Goal: Navigation & Orientation: Find specific page/section

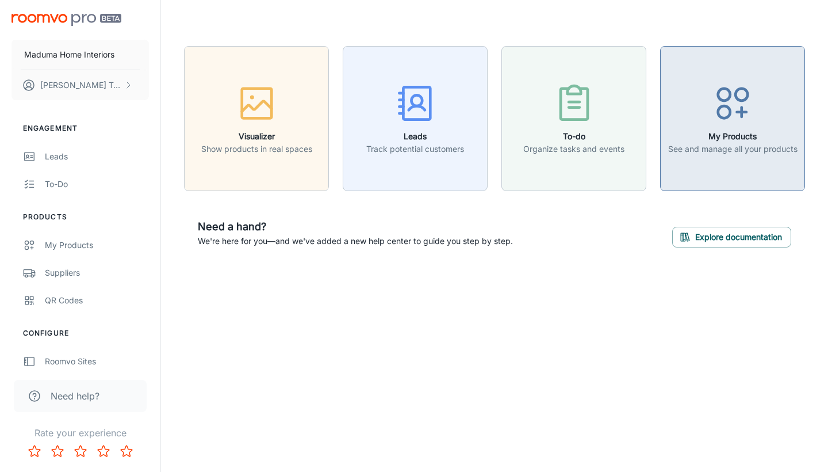
click at [717, 144] on p "See and manage all your products" at bounding box center [732, 149] width 129 height 13
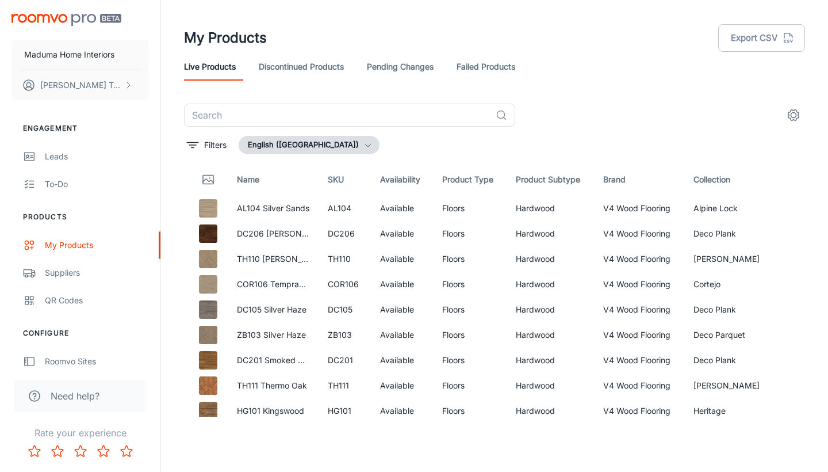
click at [363, 145] on icon "button" at bounding box center [367, 144] width 9 height 9
click at [78, 273] on div at bounding box center [414, 236] width 828 height 472
click at [66, 273] on div "Suppliers" at bounding box center [97, 272] width 104 height 13
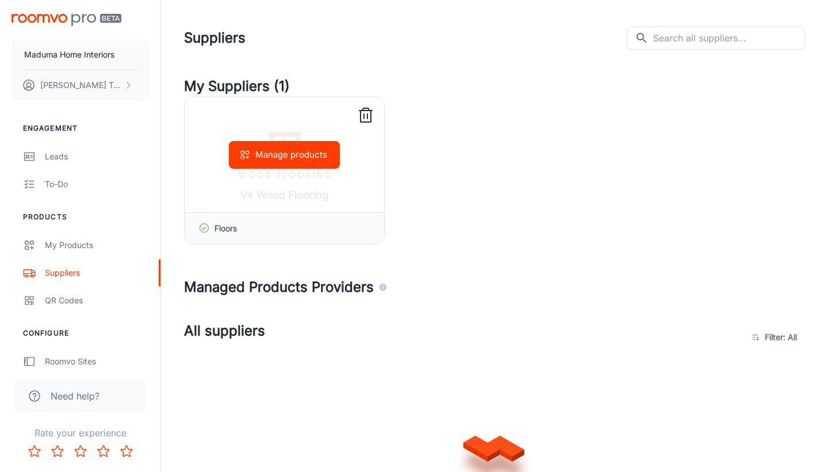
click at [357, 116] on icon at bounding box center [366, 115] width 18 height 18
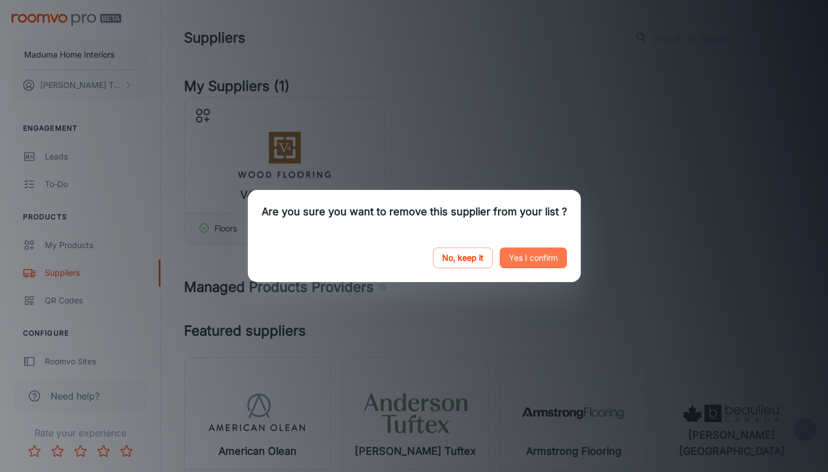
click at [514, 266] on button "Yes I confirm" at bounding box center [533, 257] width 67 height 21
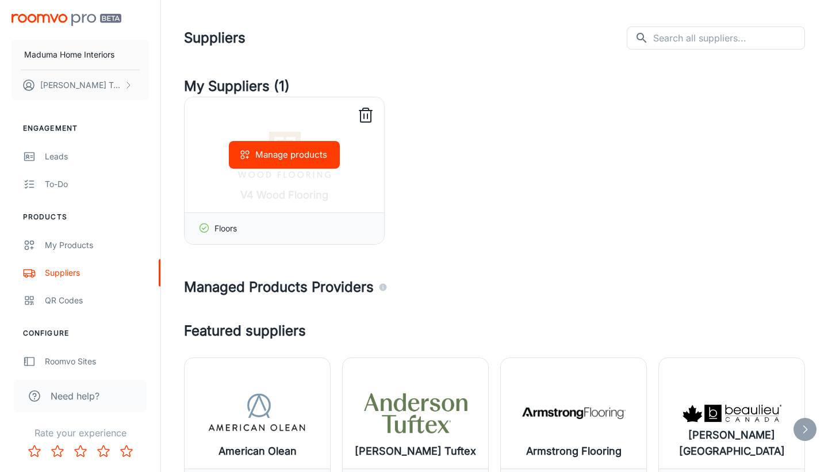
click at [365, 112] on icon at bounding box center [366, 115] width 18 height 18
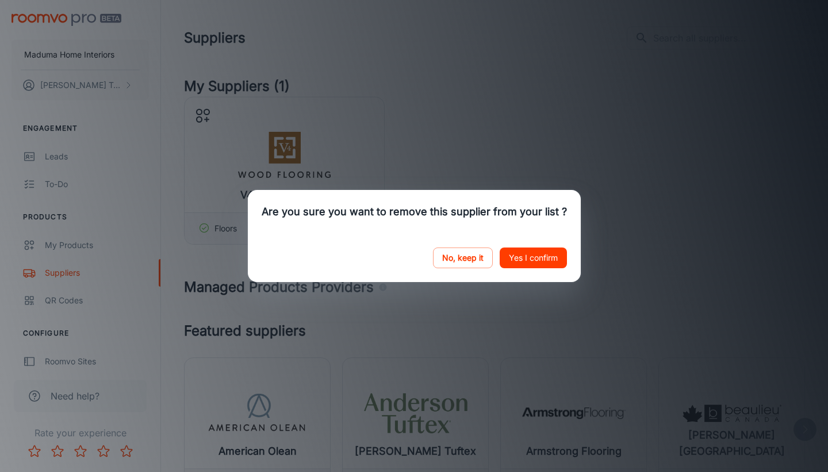
click at [555, 262] on button "Yes I confirm" at bounding box center [533, 257] width 67 height 21
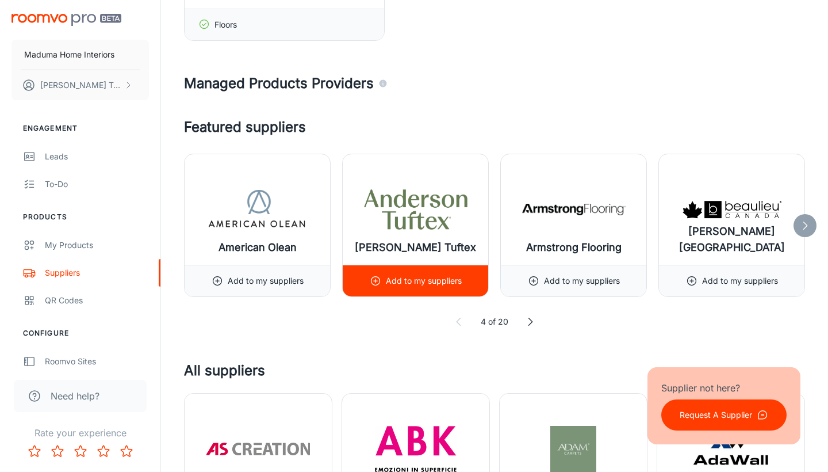
scroll to position [205, 0]
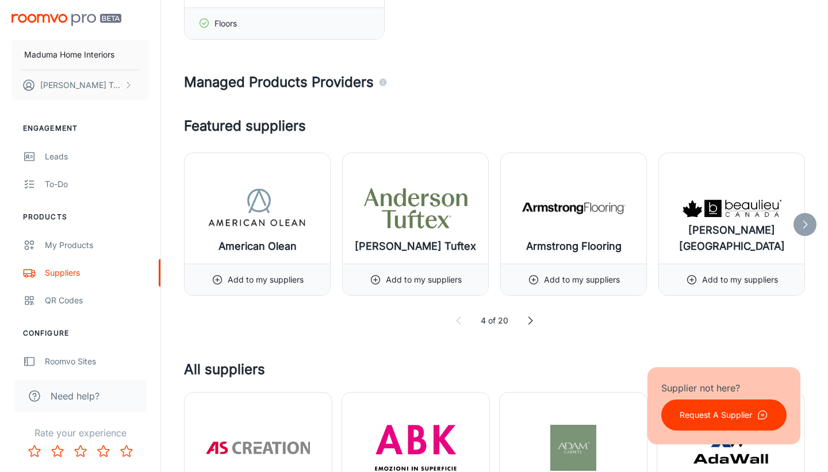
click at [528, 319] on icon at bounding box center [530, 321] width 12 height 12
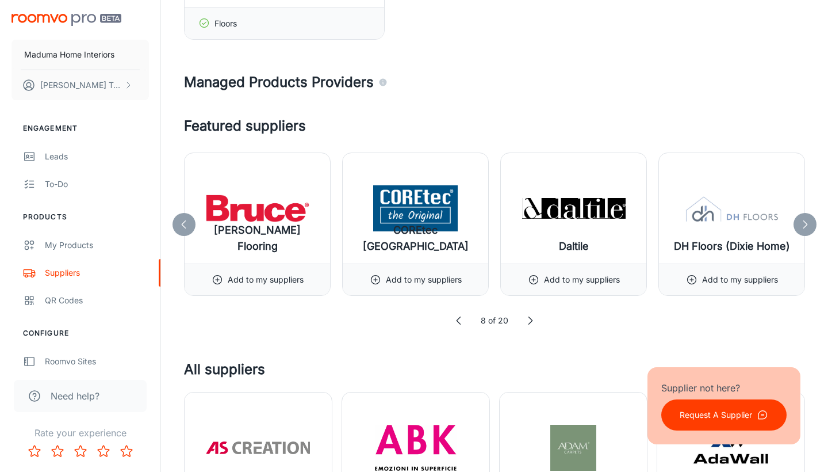
click at [528, 319] on icon at bounding box center [530, 321] width 12 height 12
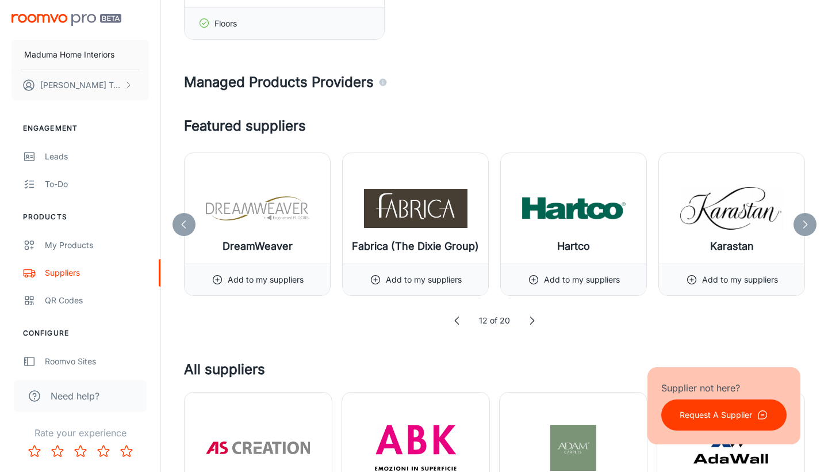
click at [528, 319] on icon at bounding box center [532, 321] width 12 height 12
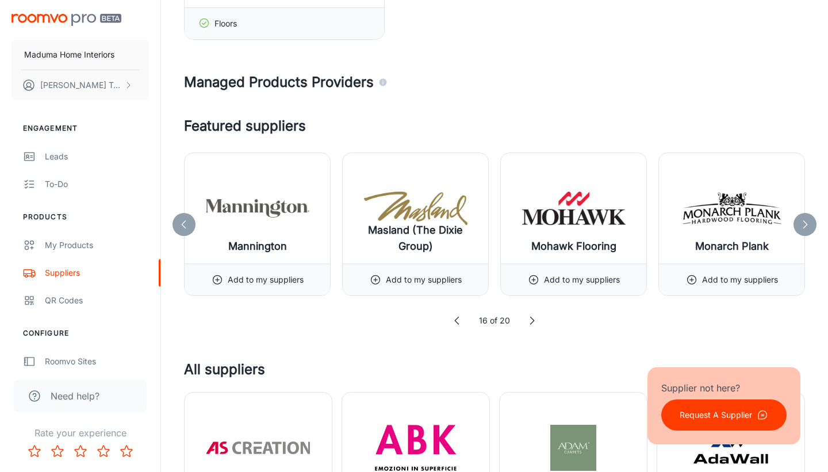
click at [528, 319] on icon at bounding box center [532, 321] width 12 height 12
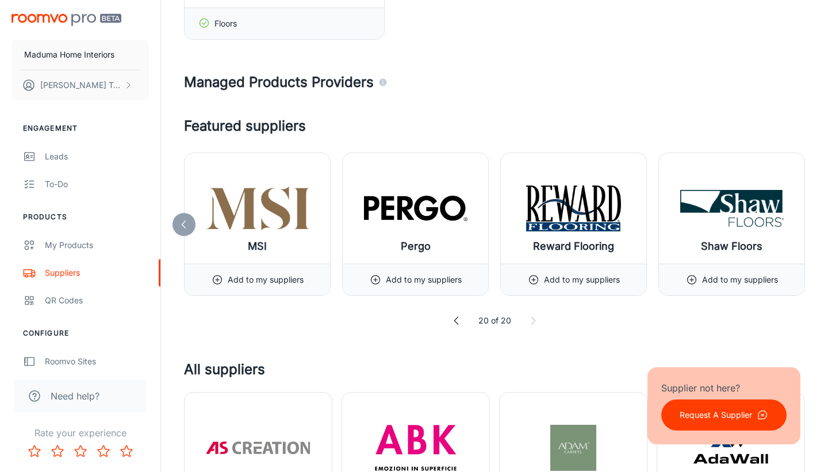
click at [528, 319] on icon at bounding box center [533, 321] width 12 height 12
click at [457, 324] on icon at bounding box center [457, 321] width 12 height 12
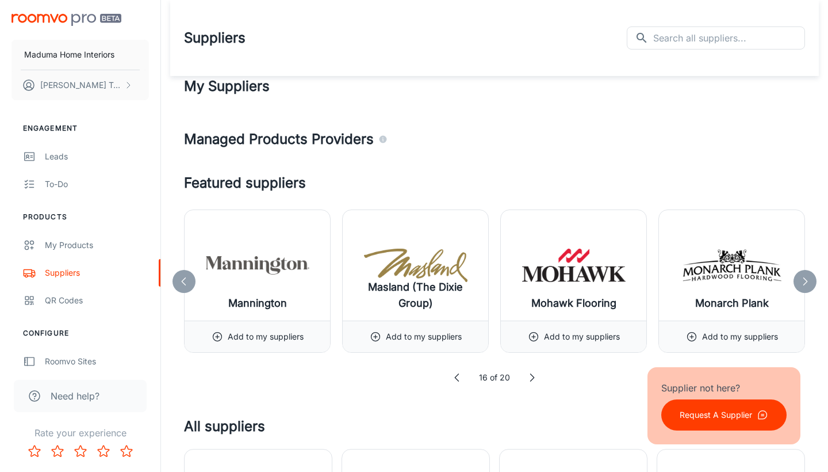
scroll to position [0, 0]
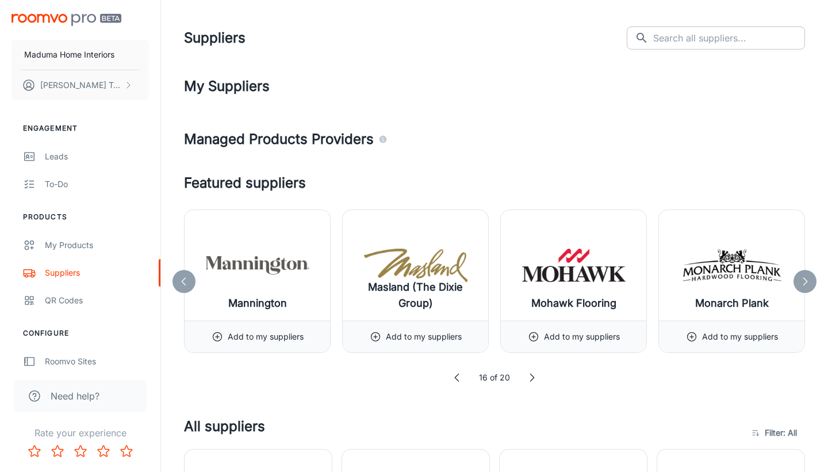
click at [710, 47] on input "text" at bounding box center [729, 37] width 152 height 23
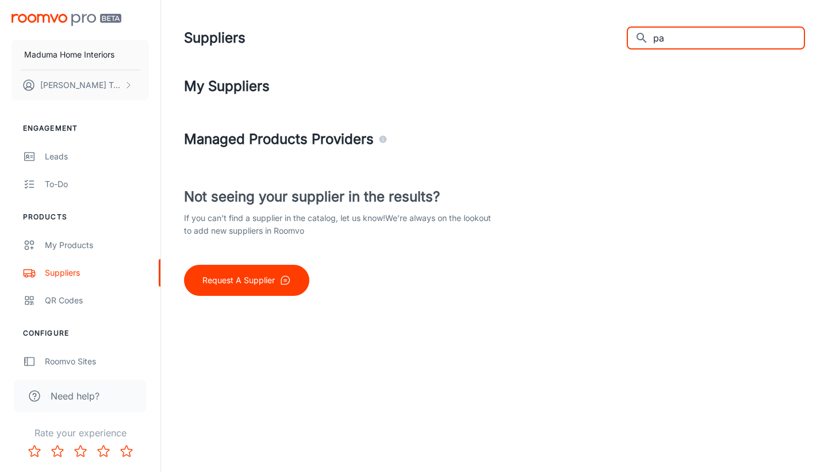
type input "p"
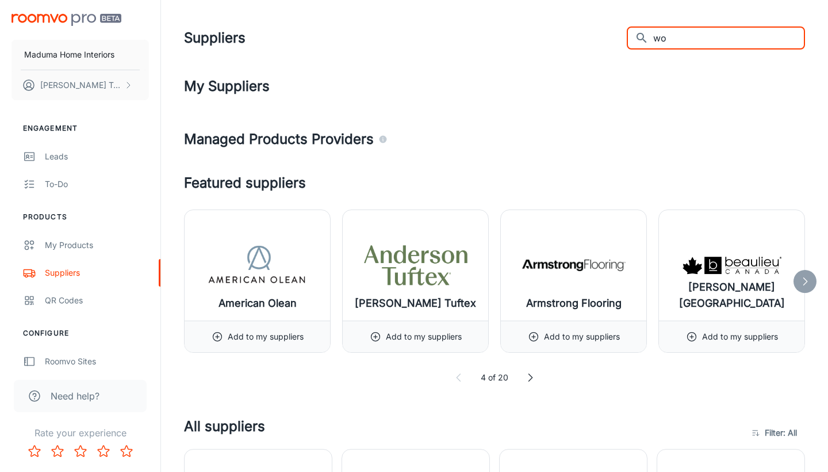
type input "w"
click at [78, 243] on div "My Products" at bounding box center [97, 245] width 104 height 13
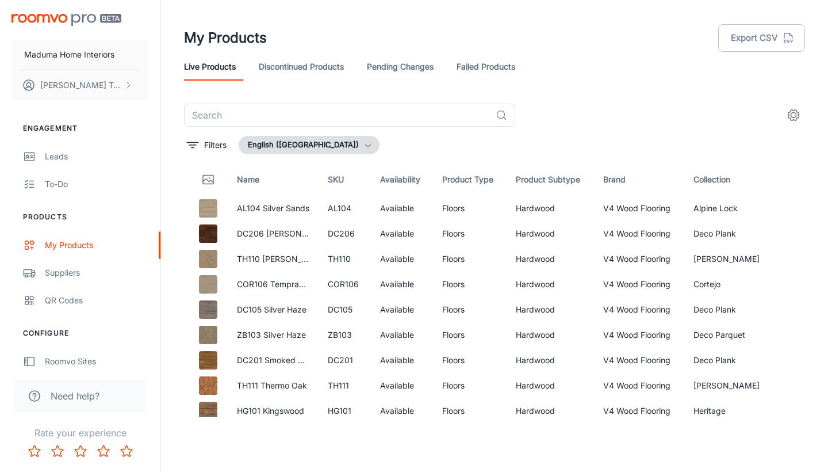
click at [793, 122] on button "settings" at bounding box center [793, 115] width 23 height 23
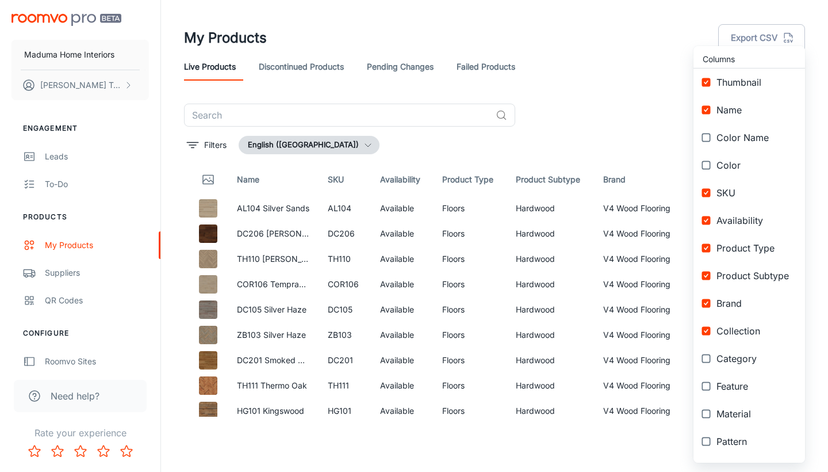
click at [284, 457] on div at bounding box center [414, 236] width 828 height 472
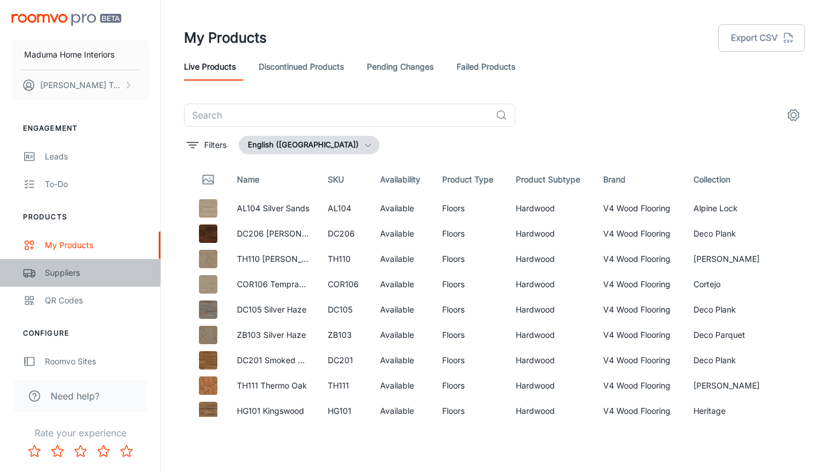
click at [85, 272] on div "Suppliers" at bounding box center [97, 272] width 104 height 13
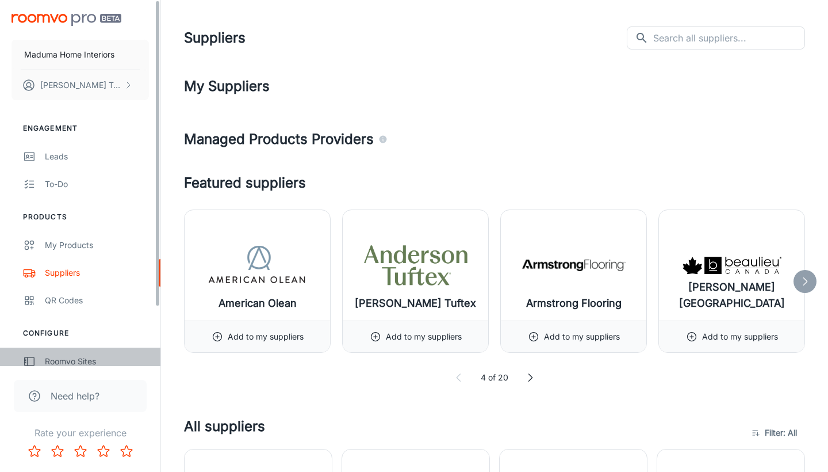
click at [112, 358] on div "Roomvo Sites" at bounding box center [97, 361] width 104 height 13
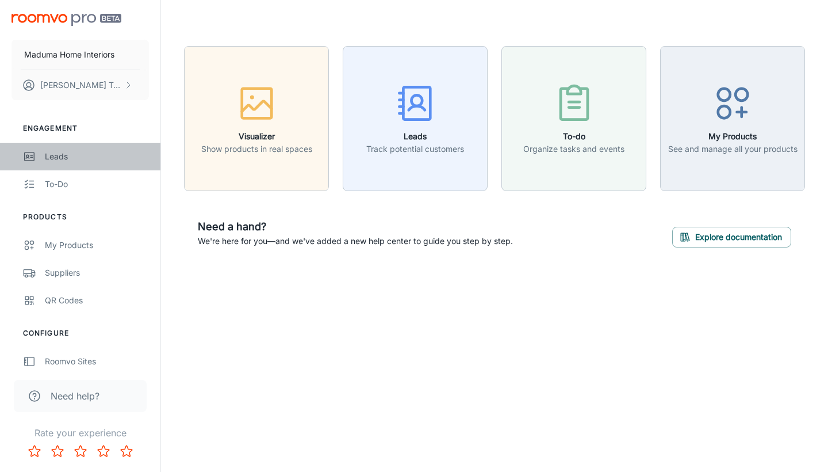
click at [69, 151] on div "Leads" at bounding box center [97, 156] width 104 height 13
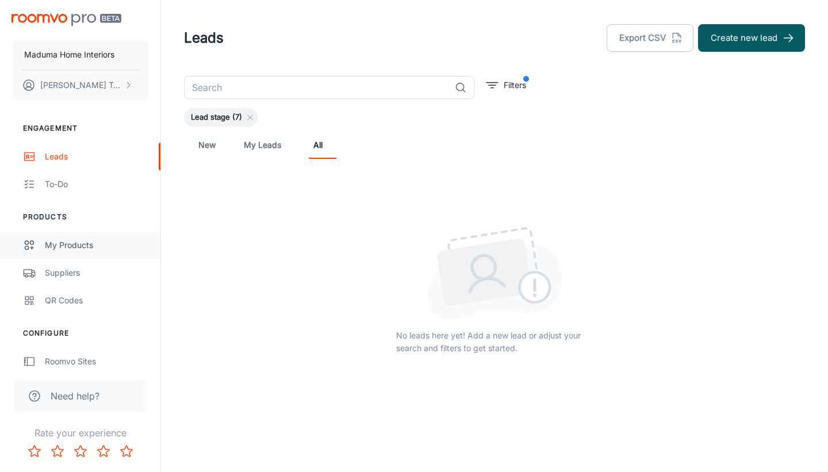
click at [70, 247] on div "My Products" at bounding box center [97, 245] width 104 height 13
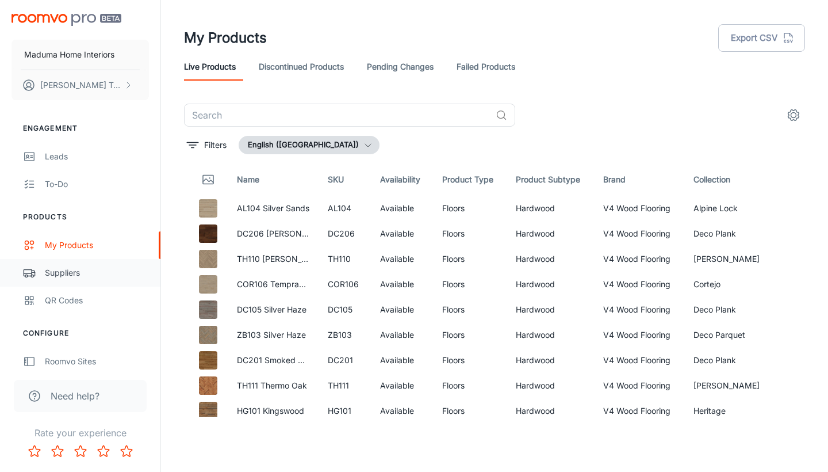
click at [94, 275] on div "Suppliers" at bounding box center [97, 272] width 104 height 13
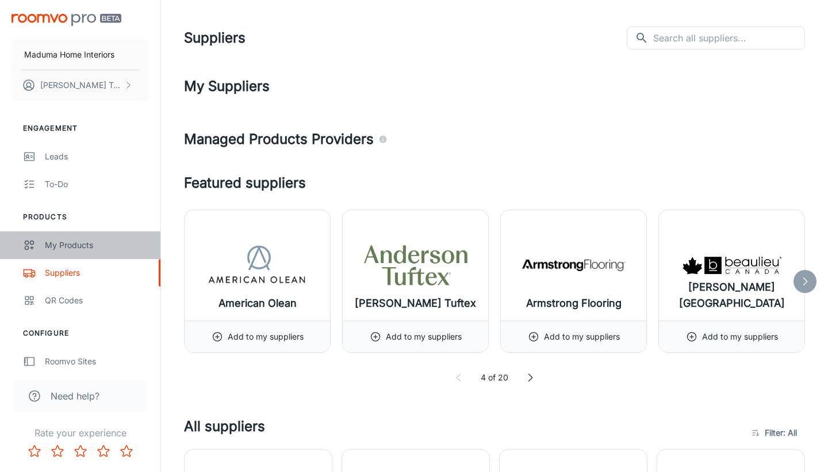
click at [78, 242] on div "My Products" at bounding box center [97, 245] width 104 height 13
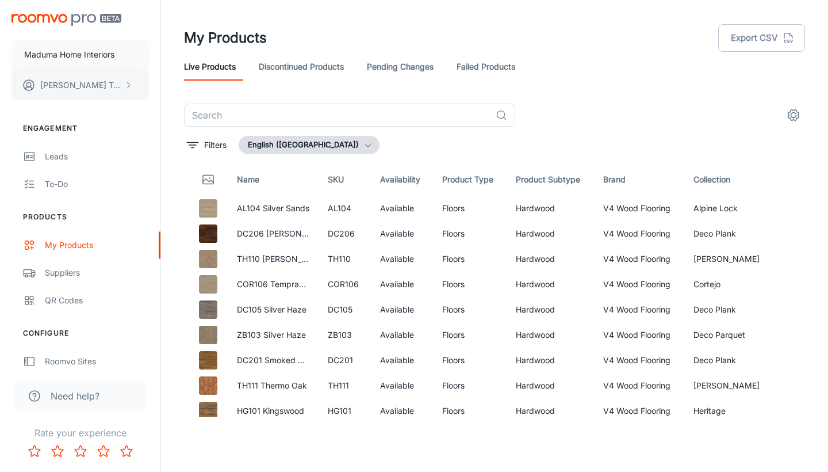
click at [61, 85] on p "[PERSON_NAME]" at bounding box center [80, 85] width 81 height 13
click at [185, 83] on li "User Profile" at bounding box center [180, 85] width 62 height 20
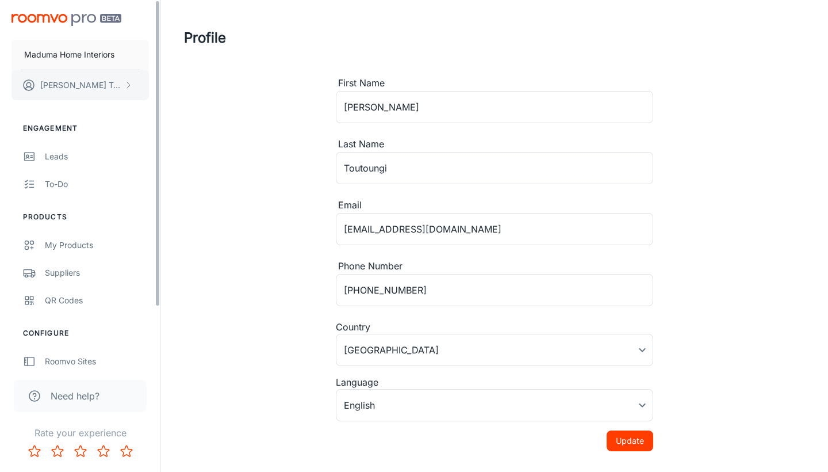
click at [80, 95] on button "[PERSON_NAME]" at bounding box center [80, 85] width 137 height 30
click at [42, 158] on div at bounding box center [414, 236] width 828 height 472
click at [58, 154] on div "Leads" at bounding box center [97, 156] width 104 height 13
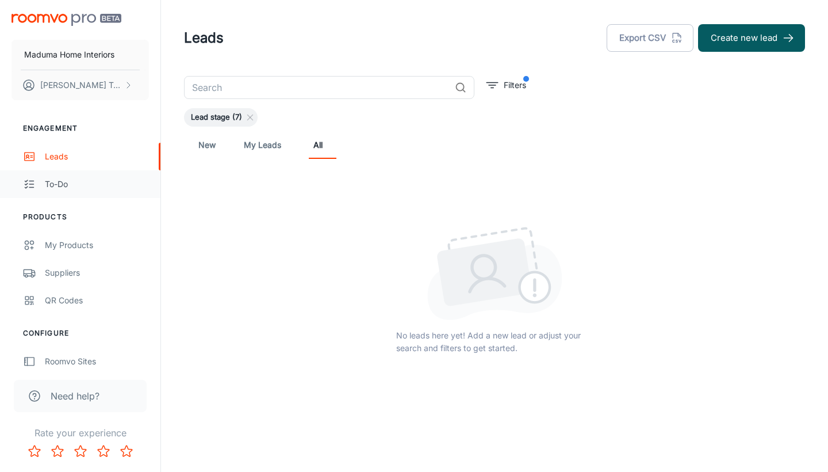
click at [56, 187] on div "To-do" at bounding box center [97, 184] width 104 height 13
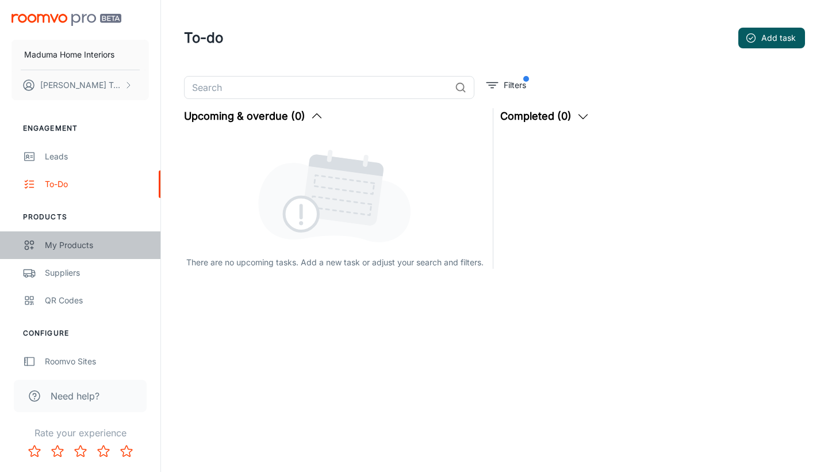
click at [89, 244] on div "My Products" at bounding box center [97, 245] width 104 height 13
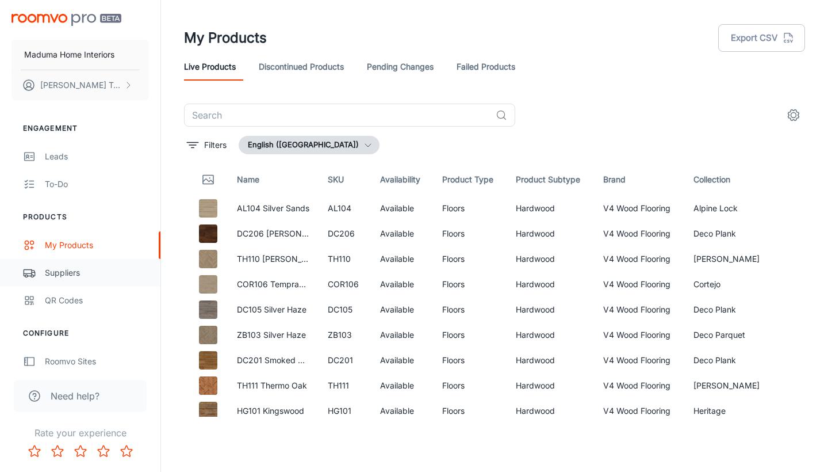
click at [78, 273] on div "Suppliers" at bounding box center [97, 272] width 104 height 13
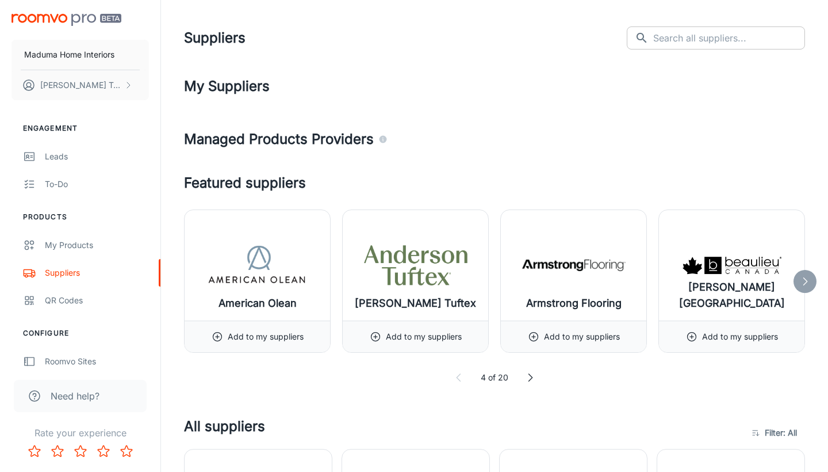
click at [685, 40] on input "text" at bounding box center [729, 37] width 152 height 23
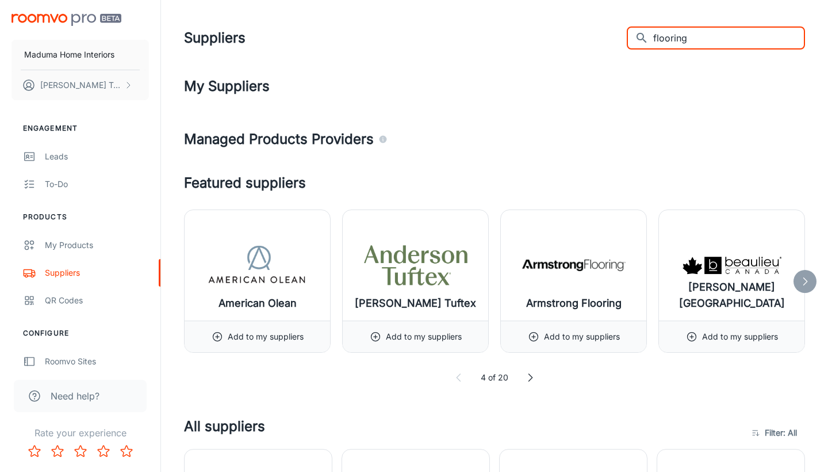
type input "flooring"
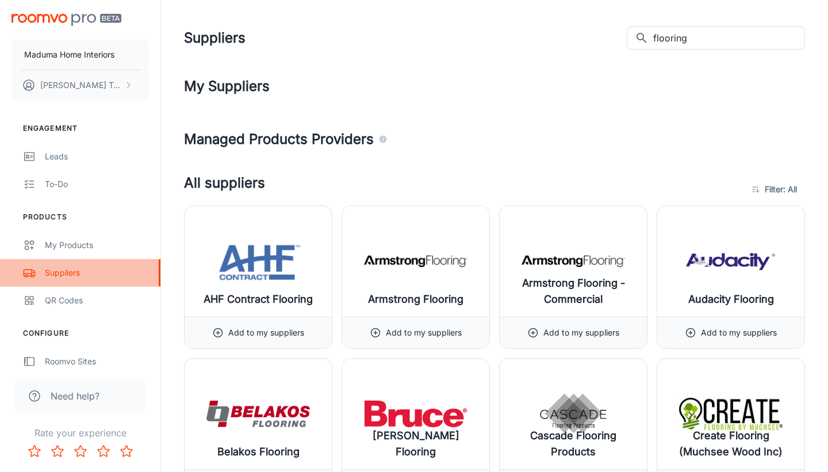
click at [70, 271] on div "Suppliers" at bounding box center [97, 272] width 104 height 13
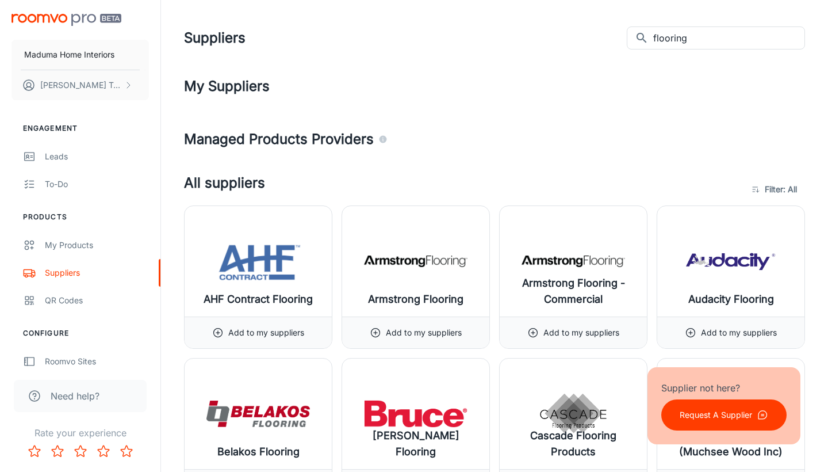
click at [218, 82] on h4 "My Suppliers" at bounding box center [494, 86] width 621 height 21
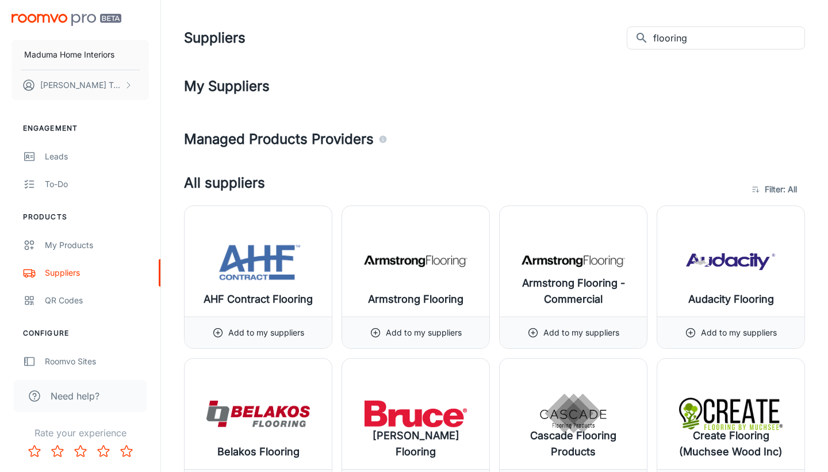
click at [210, 33] on h1 "Suppliers" at bounding box center [215, 38] width 62 height 21
drag, startPoint x: 699, startPoint y: 49, endPoint x: 639, endPoint y: 31, distance: 62.0
click at [639, 31] on div "Suppliers ​ flooring ​" at bounding box center [494, 38] width 621 height 30
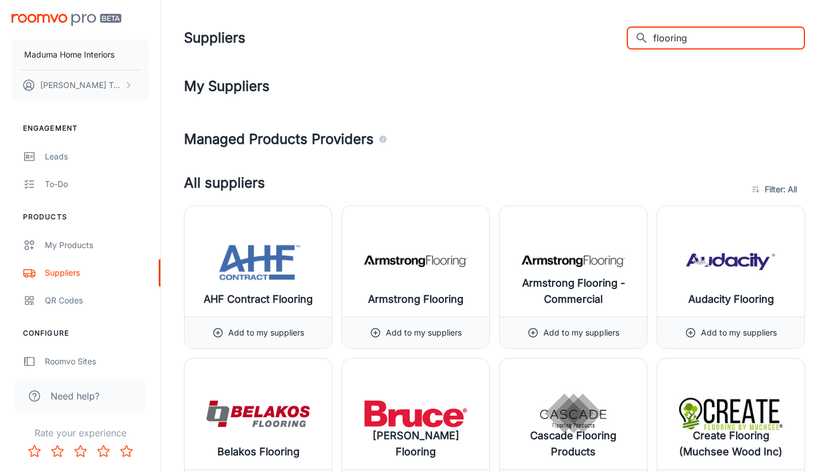
drag, startPoint x: 721, startPoint y: 35, endPoint x: 631, endPoint y: 29, distance: 89.9
click at [631, 29] on div "Suppliers ​ flooring ​" at bounding box center [494, 38] width 621 height 30
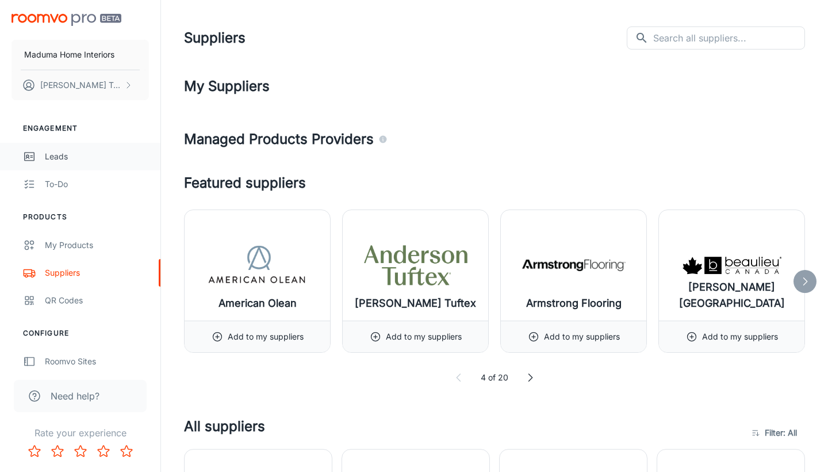
click at [56, 157] on div "Leads" at bounding box center [97, 156] width 104 height 13
click at [530, 376] on icon at bounding box center [530, 377] width 12 height 12
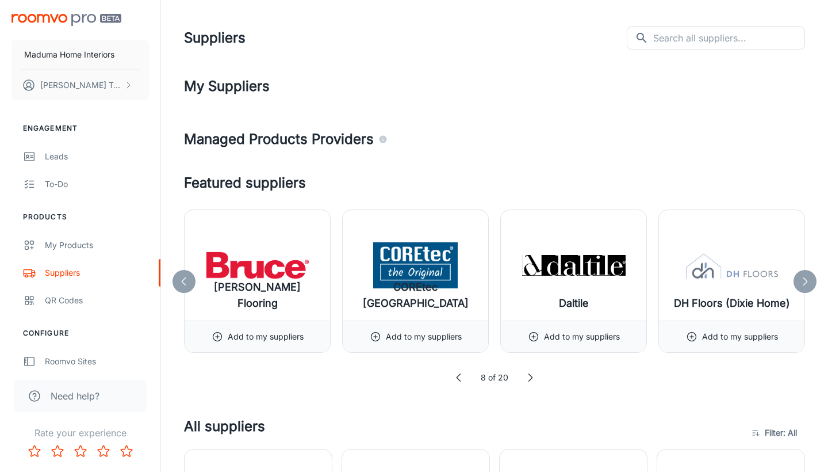
click at [530, 376] on icon at bounding box center [530, 377] width 12 height 12
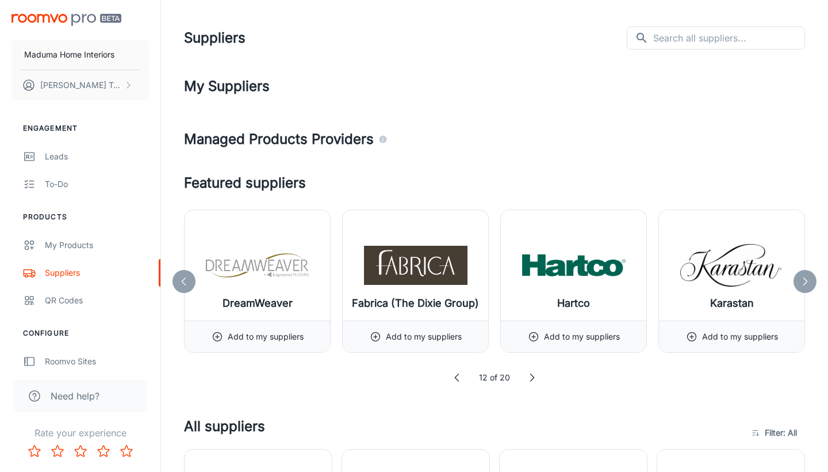
click at [530, 376] on icon at bounding box center [532, 377] width 12 height 12
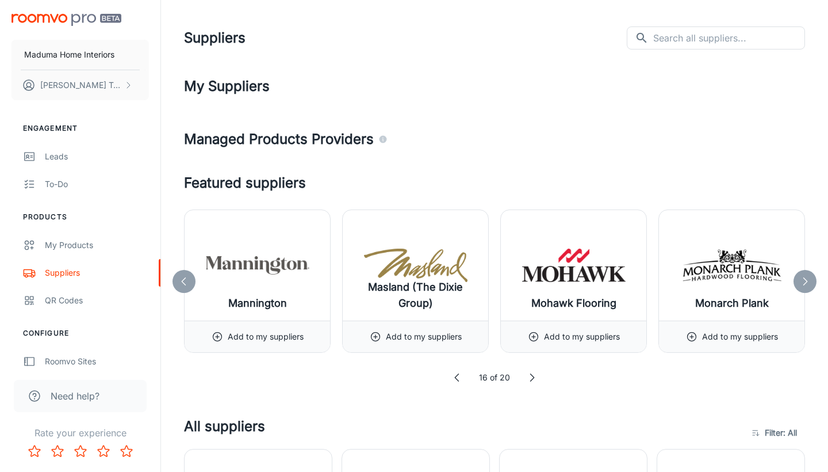
click at [530, 376] on icon at bounding box center [532, 377] width 12 height 12
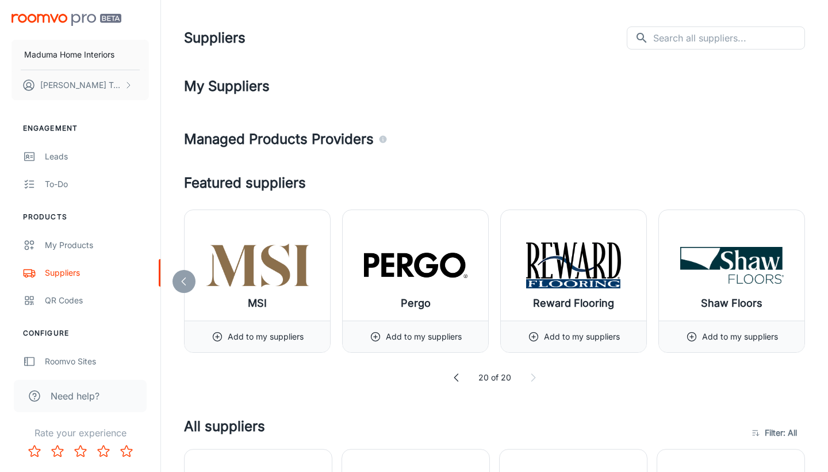
click at [530, 376] on icon at bounding box center [533, 377] width 12 height 12
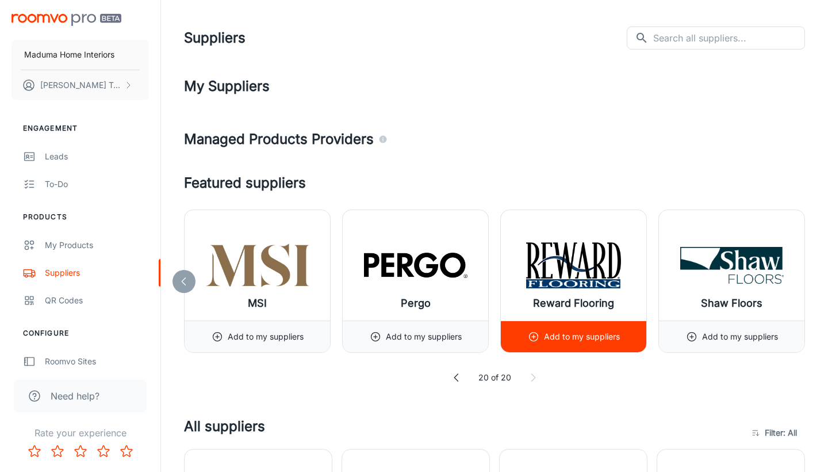
click at [577, 338] on p "Add to my suppliers" at bounding box center [582, 336] width 76 height 13
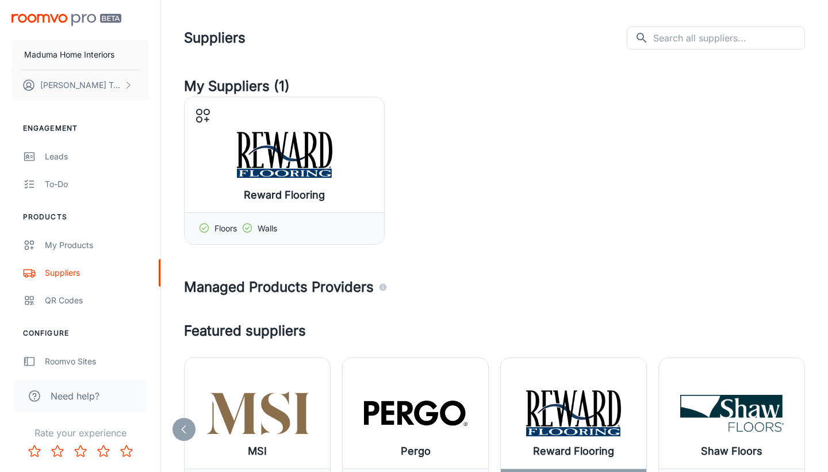
click at [671, 3] on header "Suppliers ​ ​" at bounding box center [494, 38] width 649 height 76
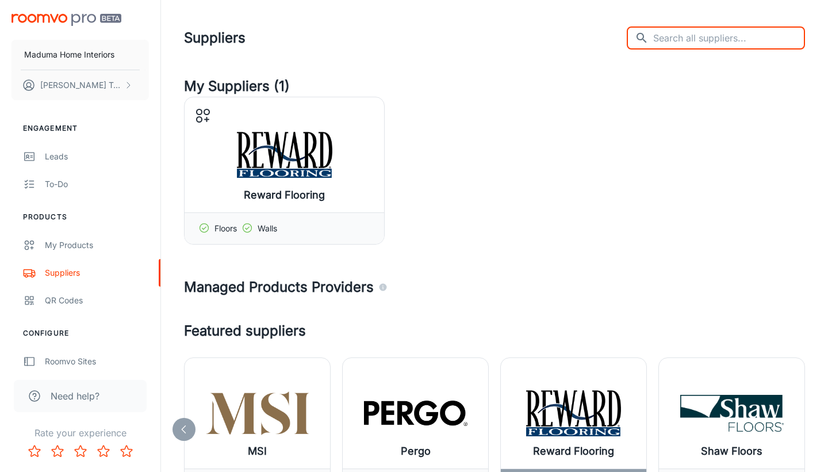
click at [678, 37] on input "text" at bounding box center [729, 37] width 152 height 23
type input "decno"
